Goal: Task Accomplishment & Management: Manage account settings

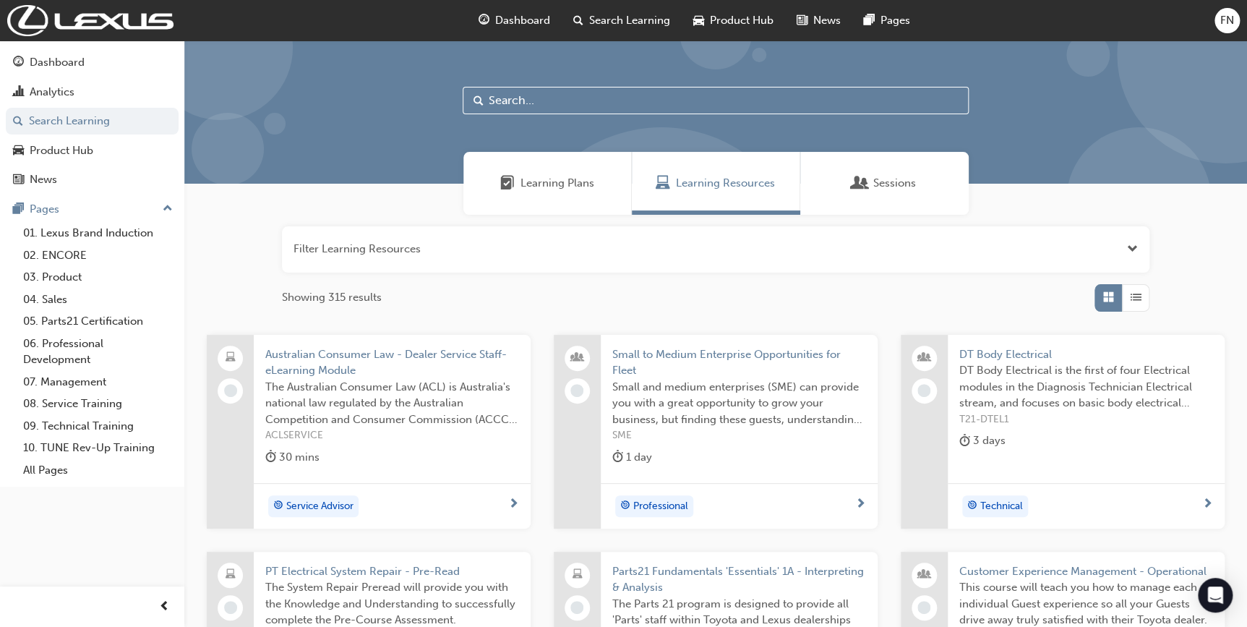
click at [1226, 18] on span "FN" at bounding box center [1227, 20] width 14 height 17
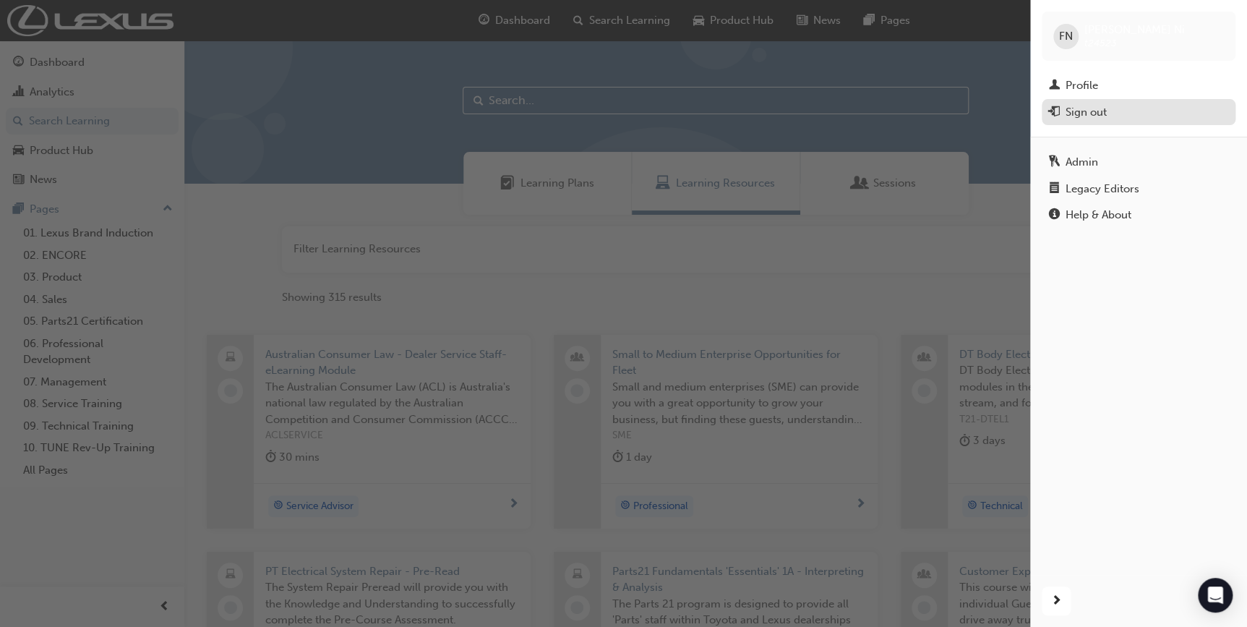
click at [1105, 108] on div "Sign out" at bounding box center [1086, 112] width 41 height 17
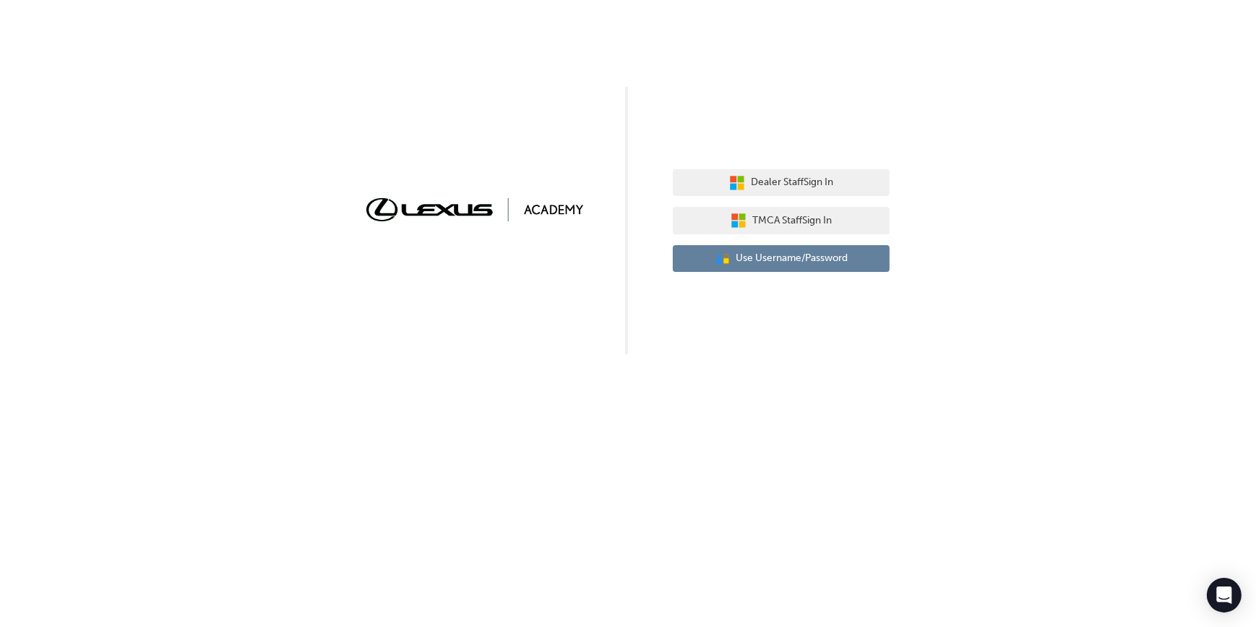
click at [755, 260] on span "Use Username/Password" at bounding box center [793, 258] width 112 height 17
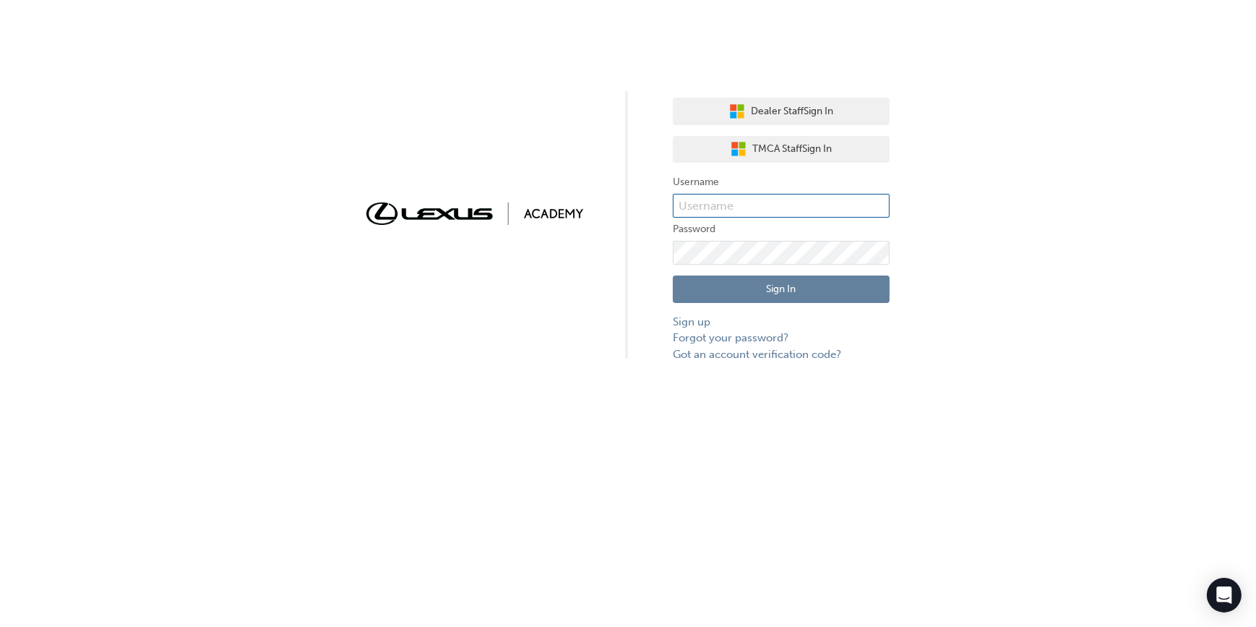
click at [698, 197] on input "text" at bounding box center [781, 206] width 217 height 25
type input "test.manager"
click at [762, 282] on button "Sign In" at bounding box center [781, 288] width 217 height 27
